Goal: Transaction & Acquisition: Purchase product/service

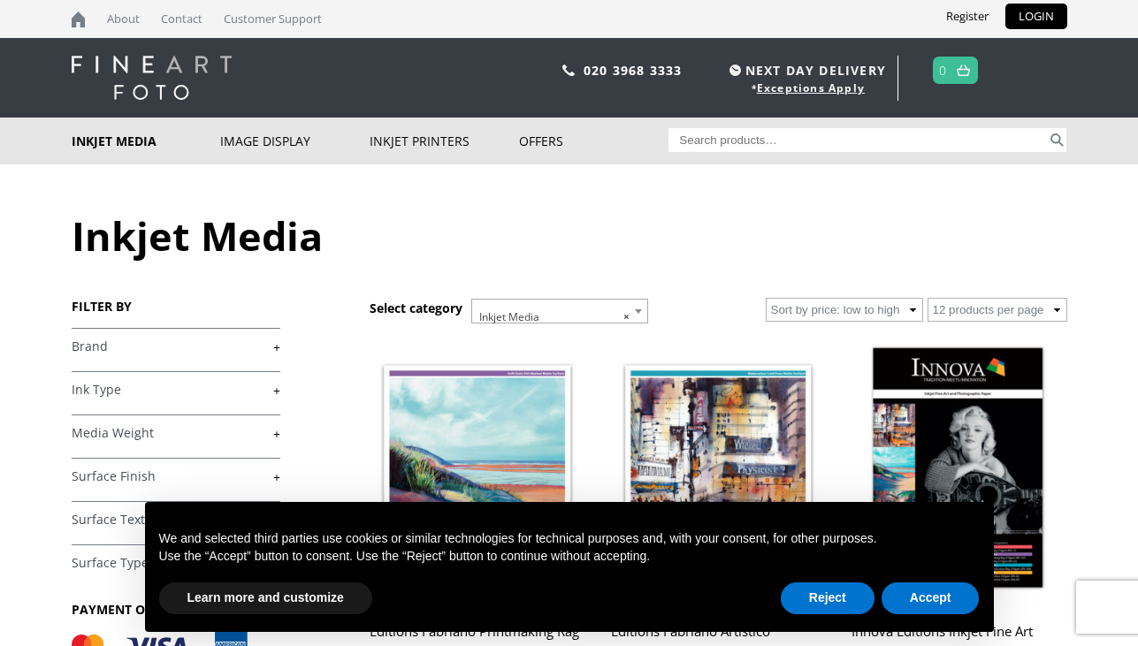
click at [273, 344] on link "+" at bounding box center [176, 347] width 209 height 17
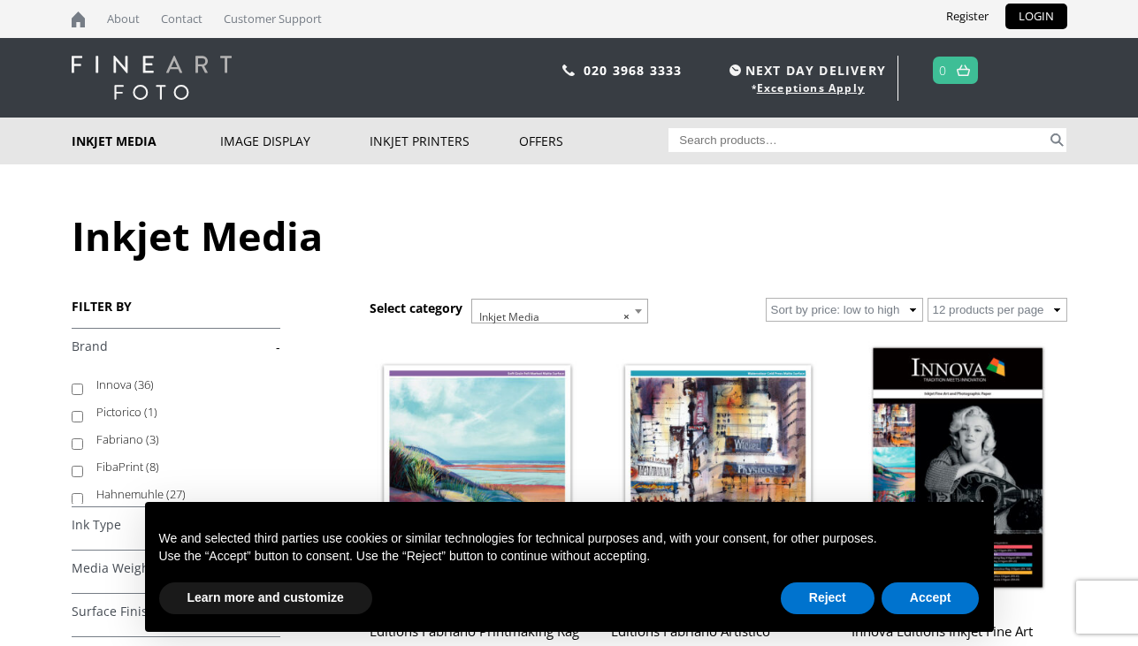
click at [74, 499] on input "Hahnemuhle (27)" at bounding box center [77, 498] width 11 height 11
checkbox input "true"
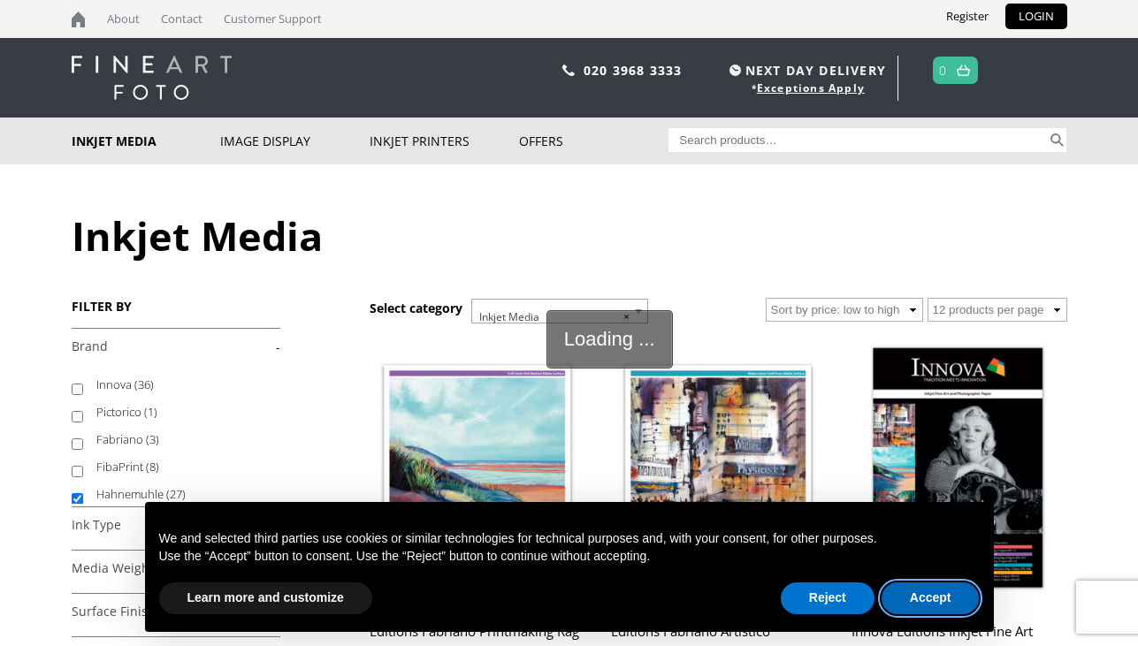
click at [922, 598] on button "Accept" at bounding box center [931, 599] width 98 height 32
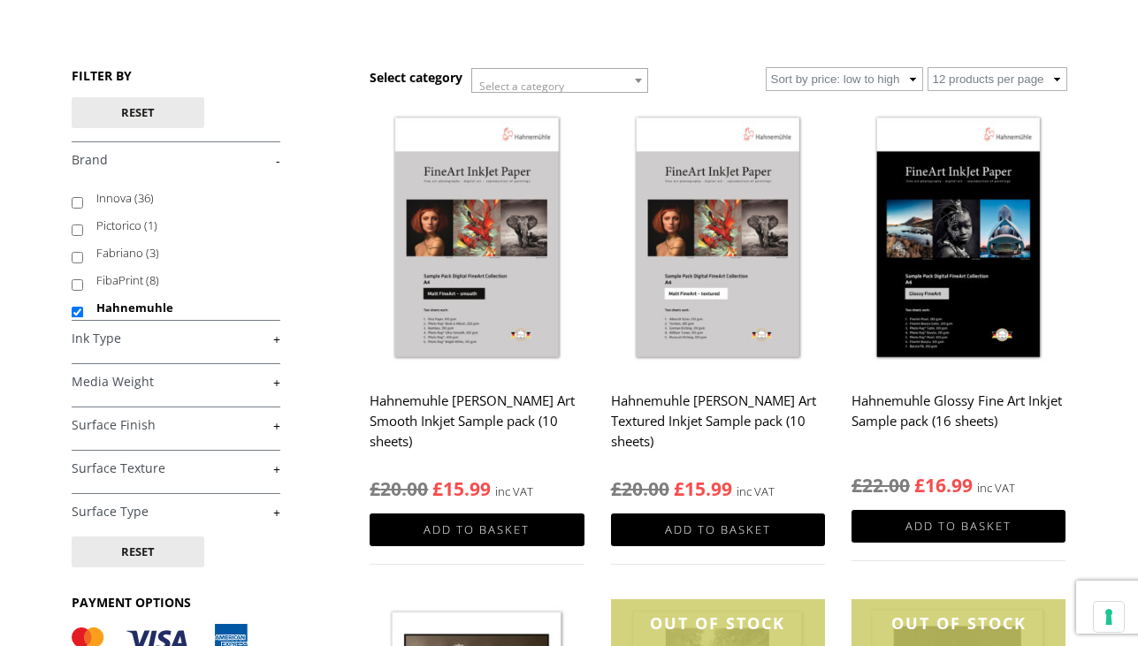
scroll to position [239, 0]
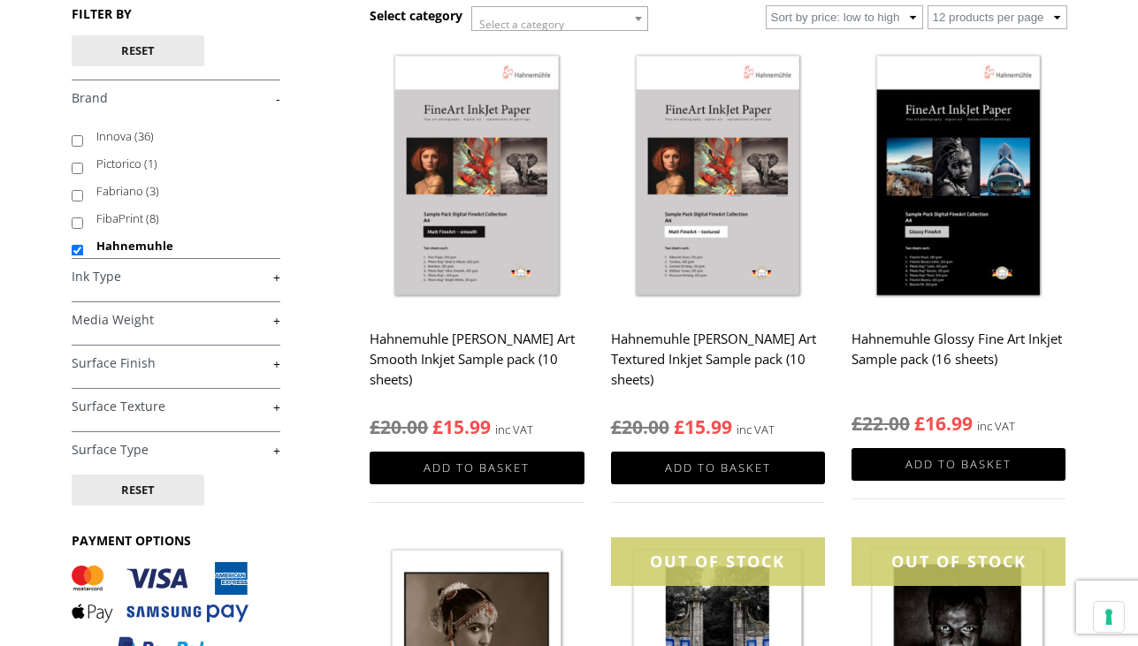
click at [277, 317] on link "+" at bounding box center [176, 320] width 209 height 17
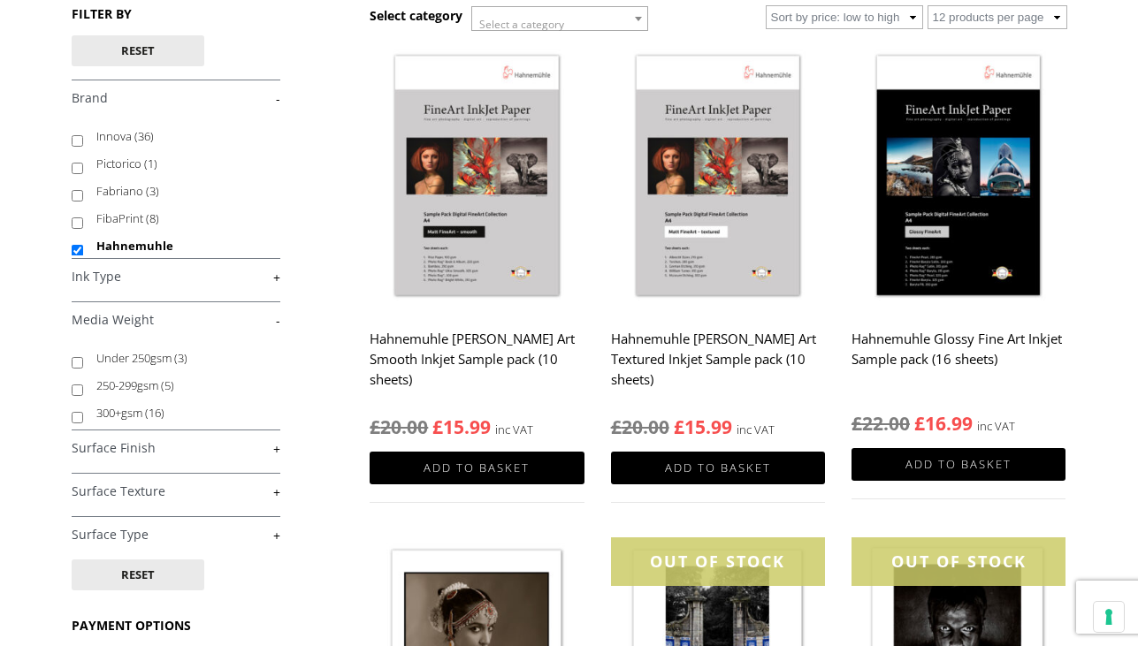
click at [73, 393] on input "250-299gsm (5)" at bounding box center [77, 390] width 11 height 11
checkbox input "true"
click at [279, 446] on link "+" at bounding box center [176, 448] width 209 height 17
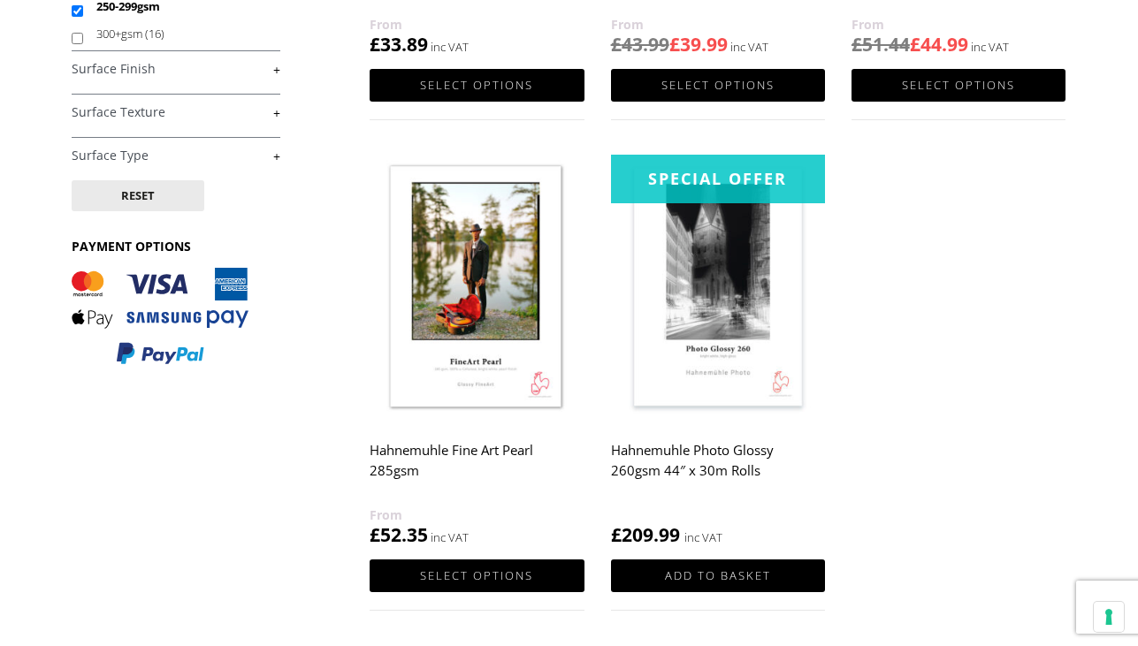
scroll to position [616, 0]
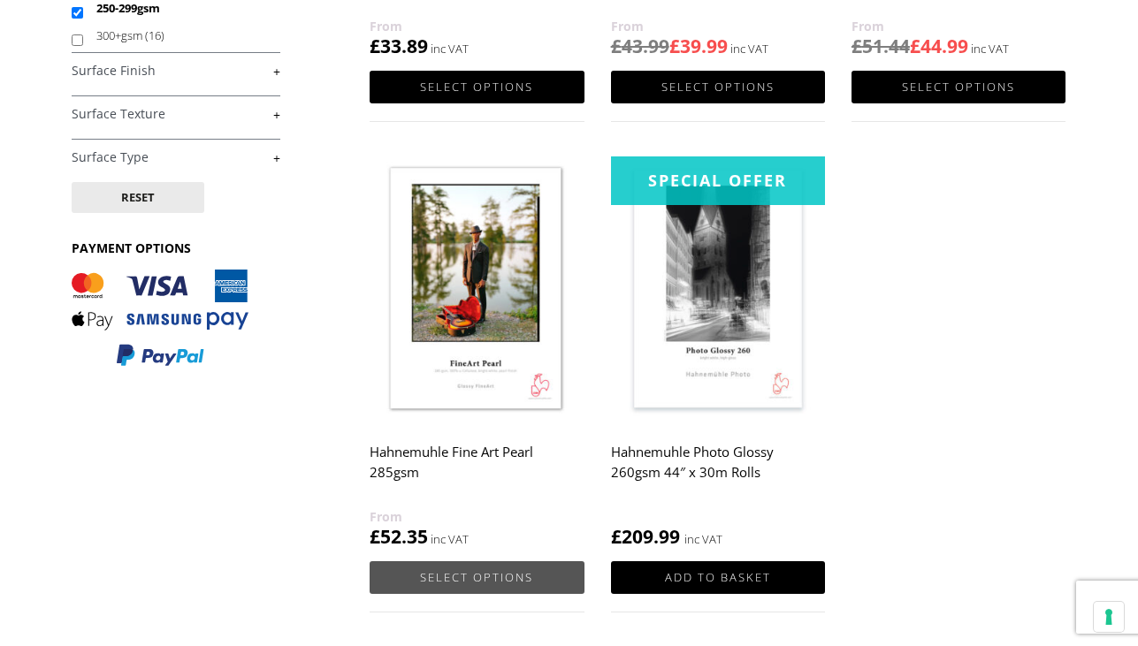
click at [509, 583] on link "Select options" at bounding box center [477, 577] width 214 height 33
click at [492, 582] on link "Select options" at bounding box center [477, 577] width 214 height 33
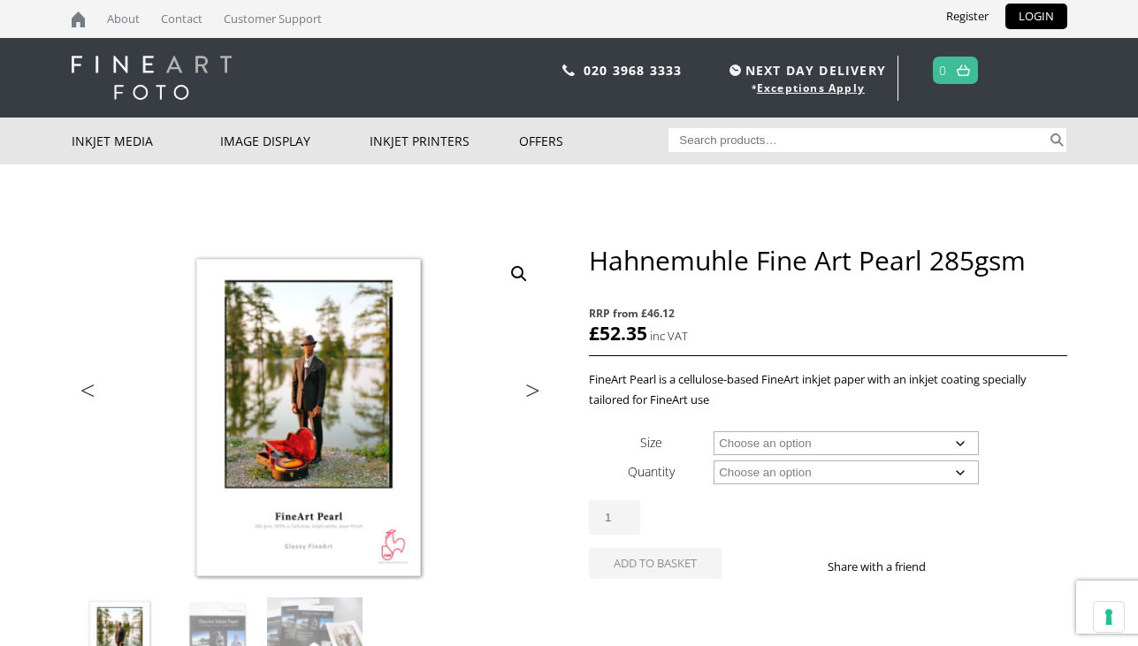
click at [959, 446] on select "Choose an option A4 Sheet A3 Sheet A3+ Sheet A2 Sheet 17" Wide Roll 24" Wide Ro…" at bounding box center [846, 443] width 265 height 24
click at [714, 431] on select "Choose an option A4 Sheet A3 Sheet A3+ Sheet A2 Sheet 17" Wide Roll 24" Wide Ro…" at bounding box center [846, 443] width 265 height 24
select select "24-wide-roll"
click at [957, 472] on select "Choose an option 12m" at bounding box center [846, 473] width 265 height 24
select select "12m"
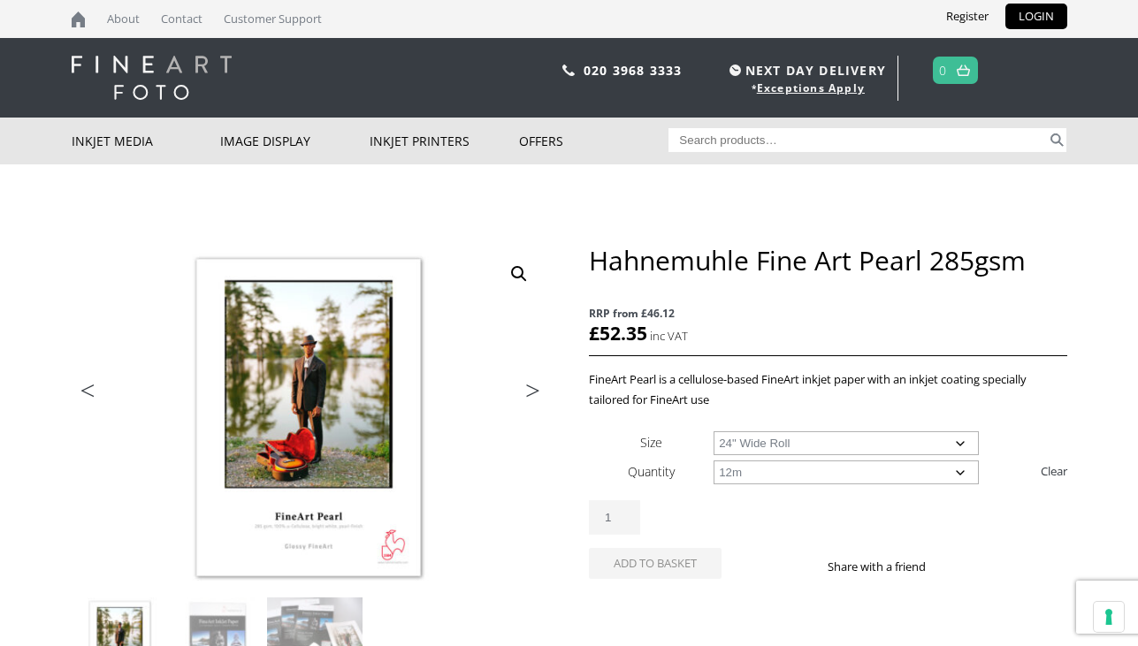
click at [714, 461] on select "Choose an option 12m" at bounding box center [846, 473] width 265 height 24
select select "24-wide-roll"
